Goal: Transaction & Acquisition: Purchase product/service

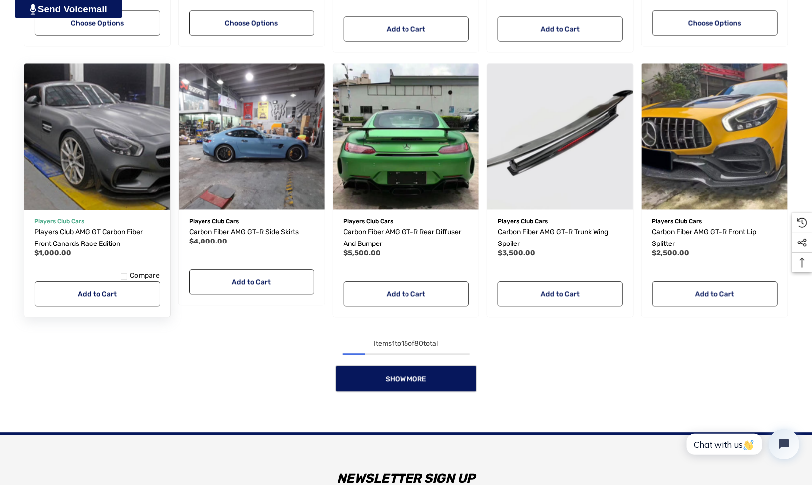
scroll to position [748, 0]
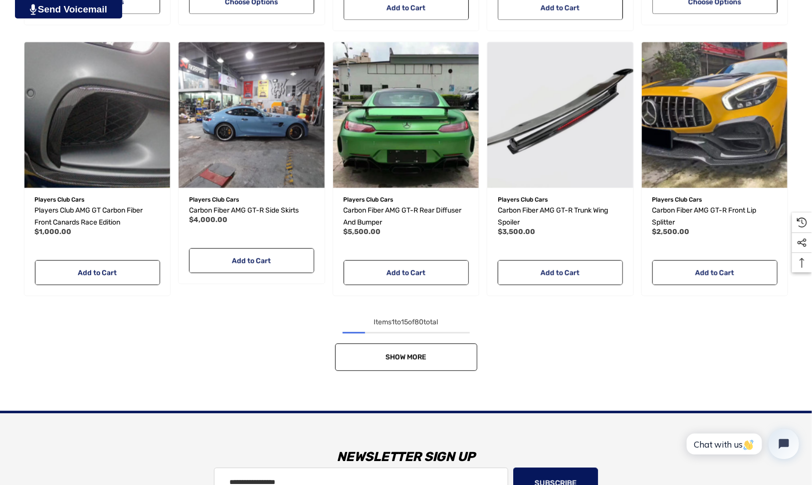
click at [399, 361] on span "Show More" at bounding box center [406, 357] width 41 height 8
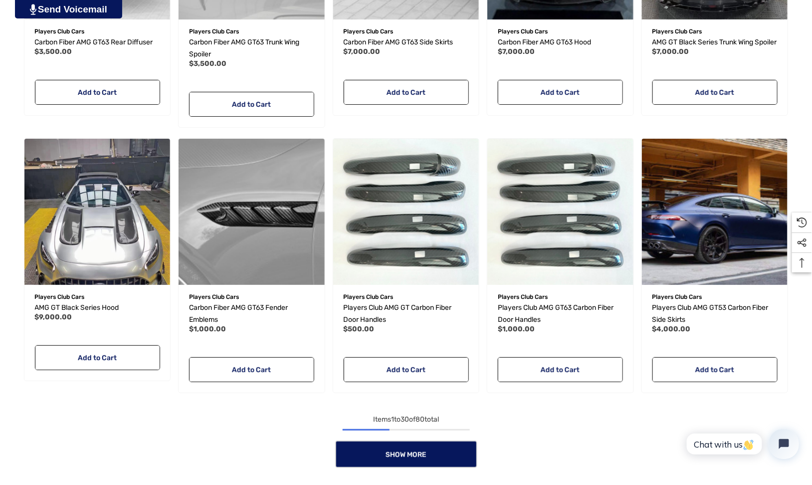
scroll to position [1596, 0]
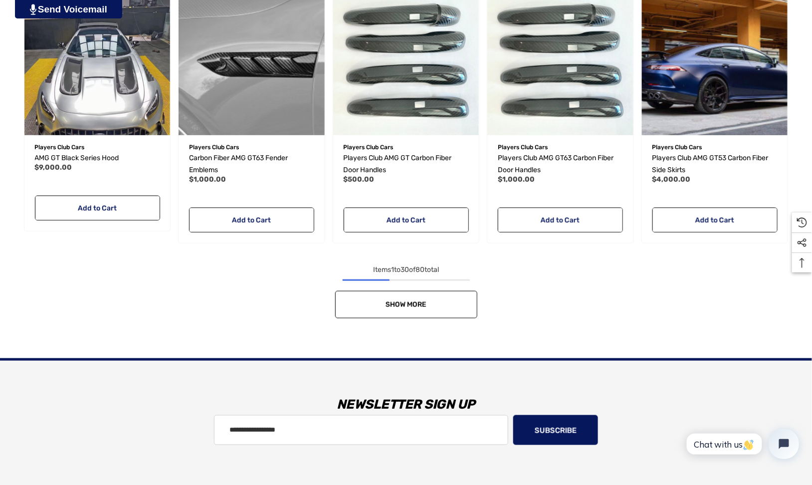
click at [400, 309] on span "Show More" at bounding box center [406, 304] width 41 height 8
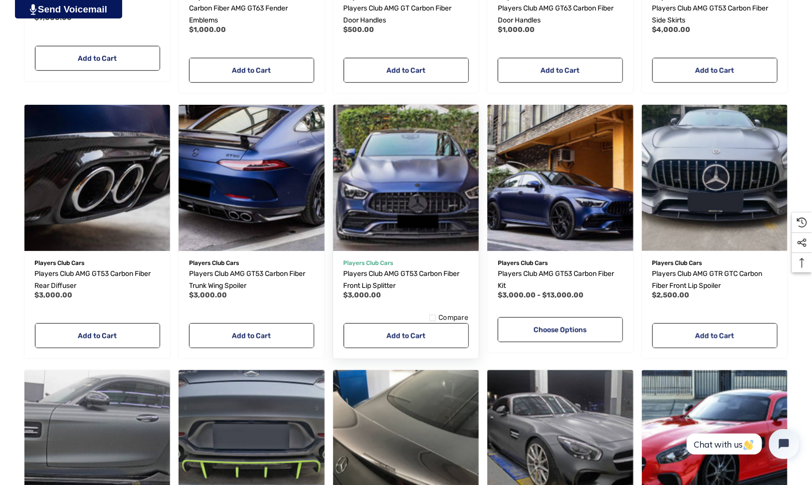
scroll to position [1896, 0]
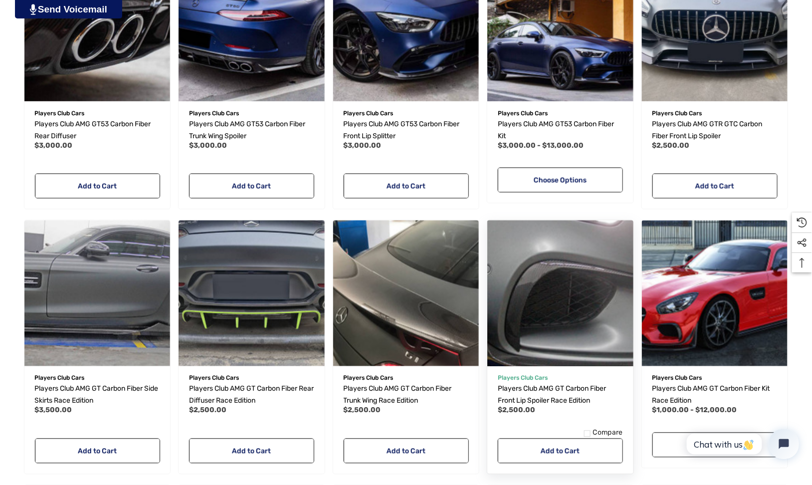
click at [565, 323] on img "Players Club AMG GT Carbon Fiber Front Lip Spoiler Race Edition,$2,500.00\a" at bounding box center [560, 293] width 161 height 161
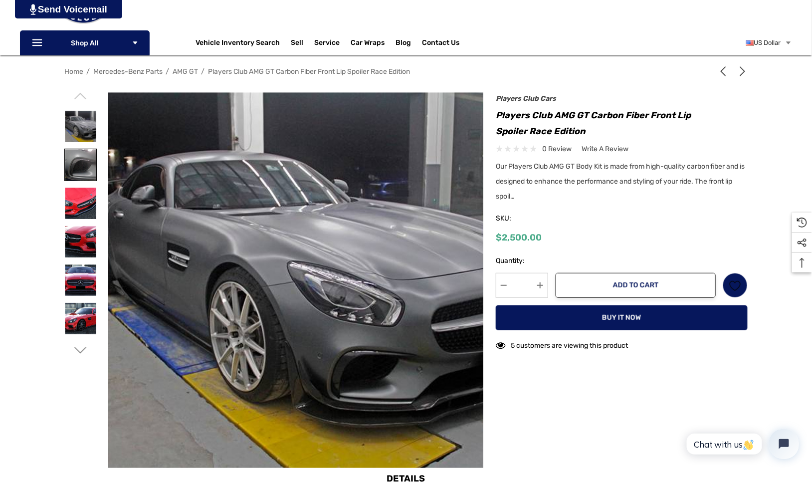
click at [79, 166] on img at bounding box center [80, 164] width 31 height 31
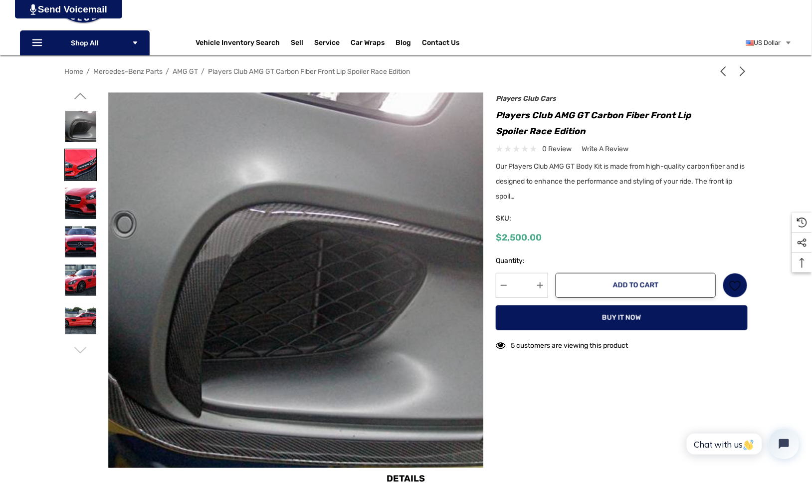
click at [80, 169] on img at bounding box center [80, 164] width 31 height 31
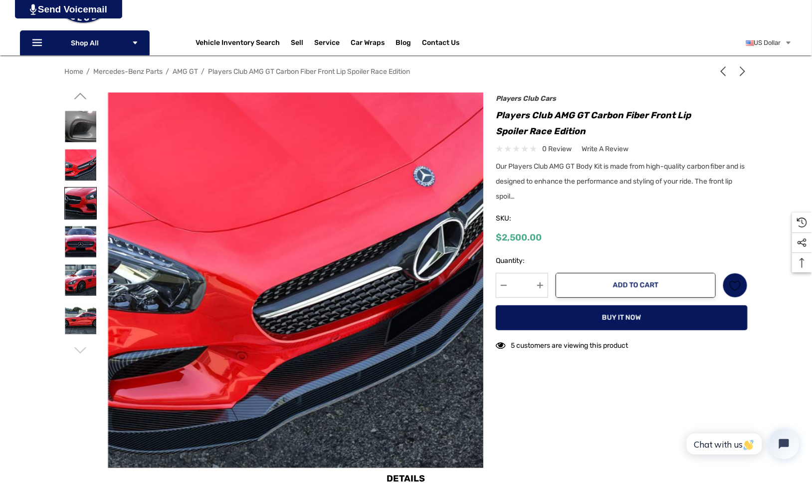
click at [84, 198] on img at bounding box center [80, 203] width 31 height 31
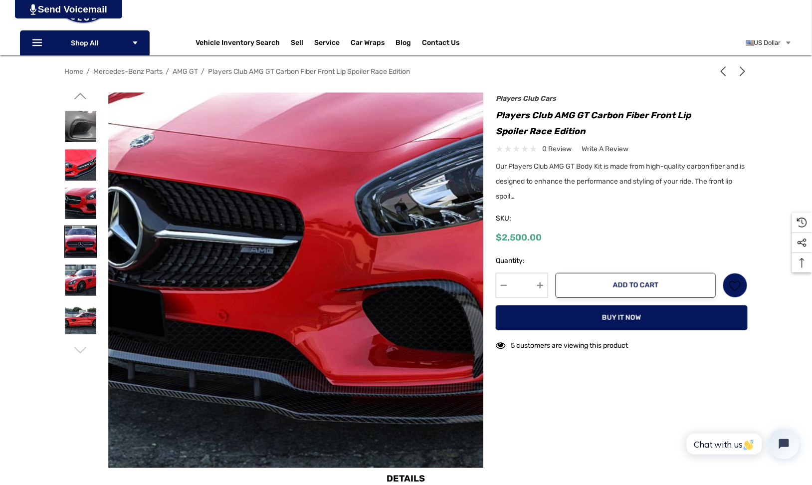
click at [79, 237] on img at bounding box center [80, 241] width 31 height 31
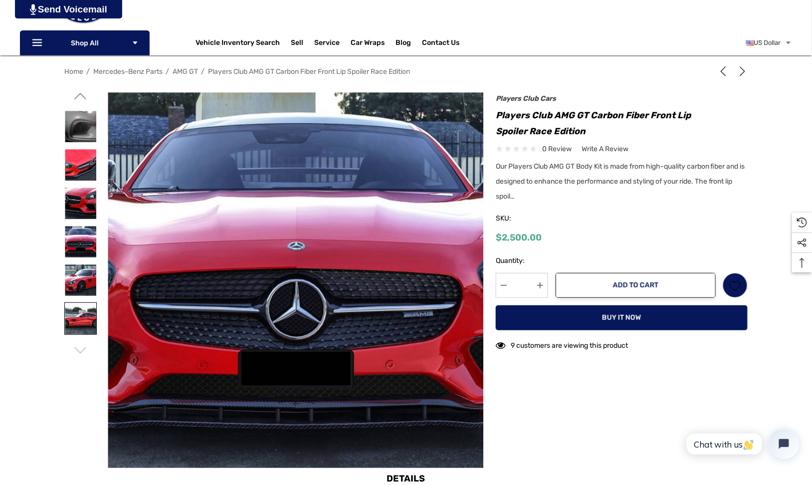
click at [82, 319] on img at bounding box center [80, 318] width 31 height 31
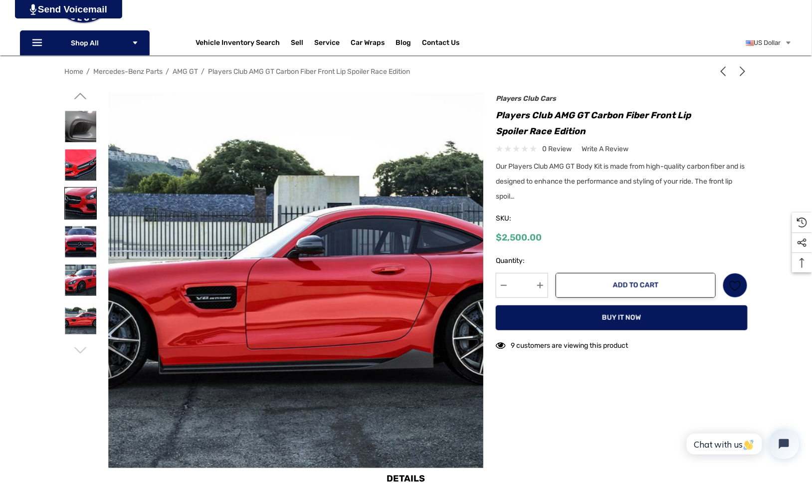
click at [88, 206] on img at bounding box center [80, 203] width 31 height 31
